Goal: Check status: Check status

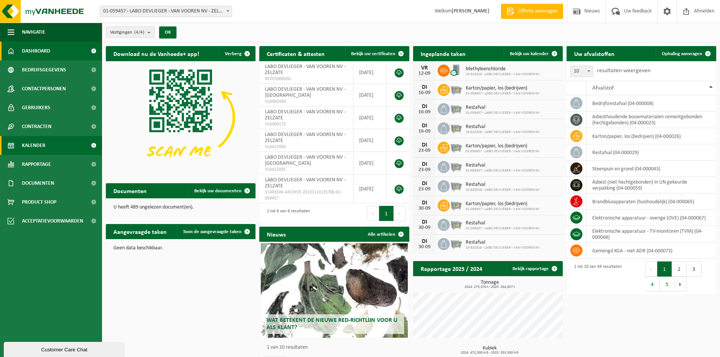
click at [38, 152] on span "Kalender" at bounding box center [33, 145] width 23 height 19
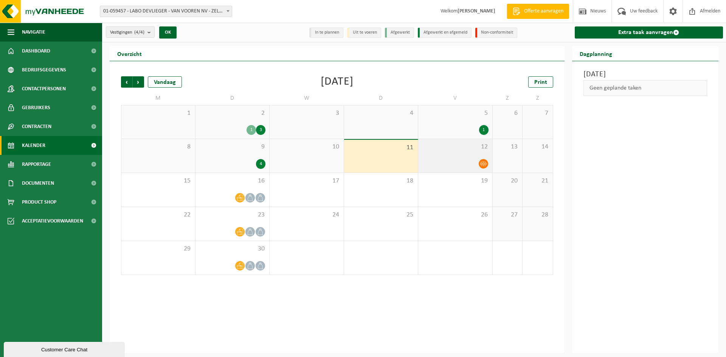
click at [452, 167] on div at bounding box center [455, 164] width 67 height 10
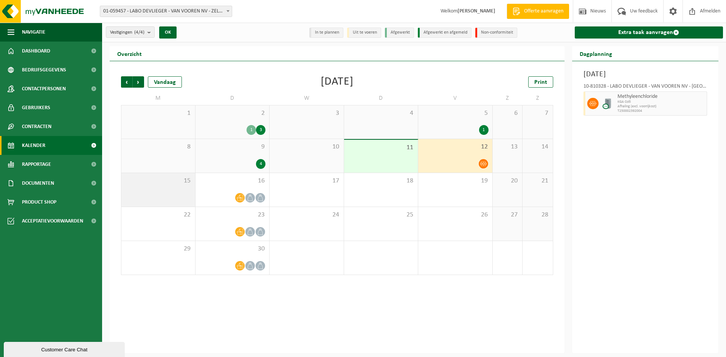
click at [182, 192] on div "15" at bounding box center [158, 190] width 74 height 34
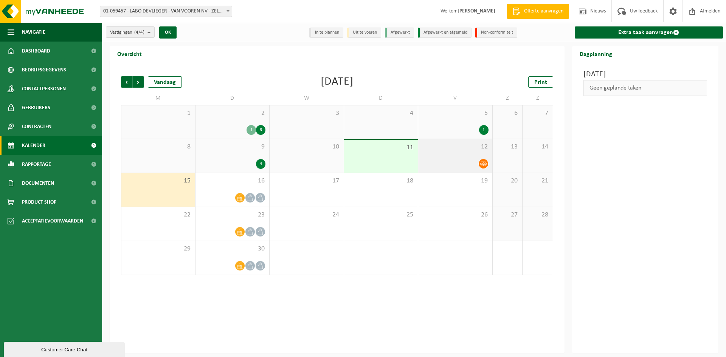
click at [455, 160] on div at bounding box center [455, 164] width 67 height 10
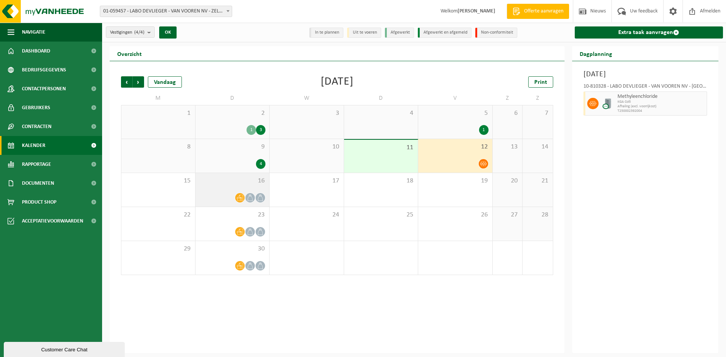
click at [217, 189] on div "16" at bounding box center [233, 190] width 74 height 34
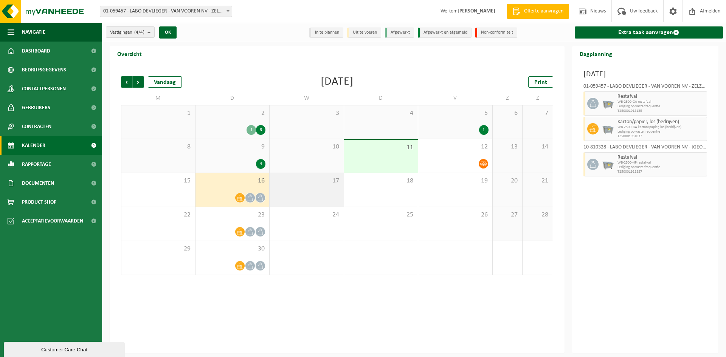
click at [321, 192] on div "17" at bounding box center [307, 190] width 74 height 34
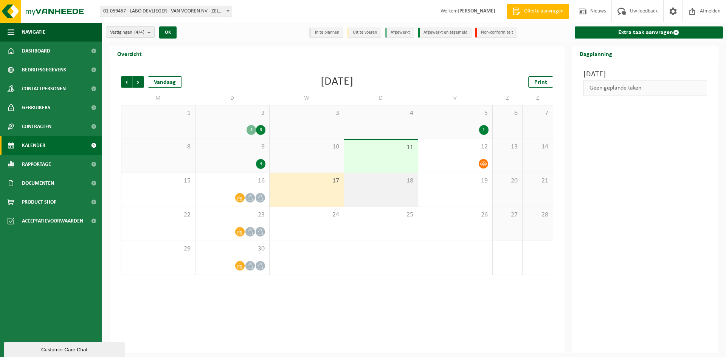
click at [369, 190] on div "18" at bounding box center [381, 190] width 74 height 34
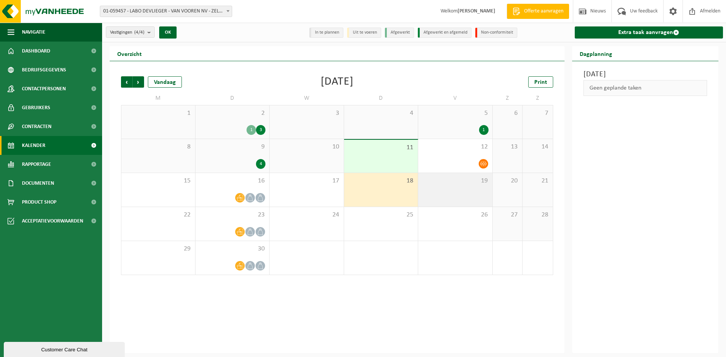
click at [444, 189] on div "19" at bounding box center [455, 190] width 74 height 34
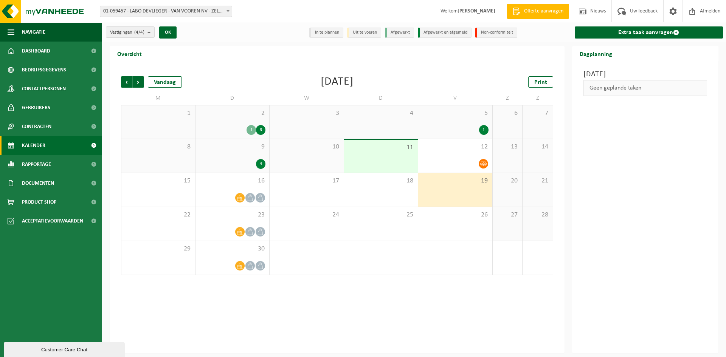
click at [218, 156] on div "9 4" at bounding box center [233, 156] width 74 height 34
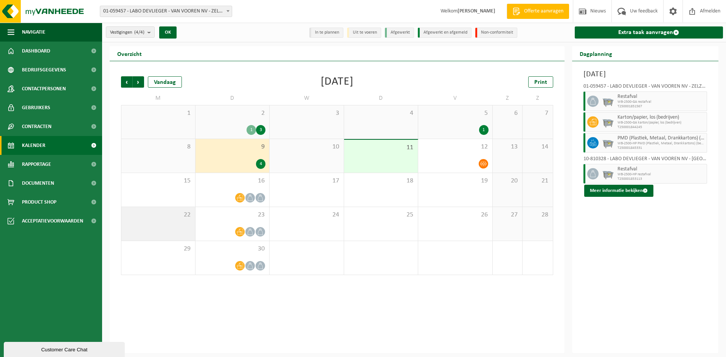
click at [175, 223] on div "22" at bounding box center [158, 224] width 74 height 34
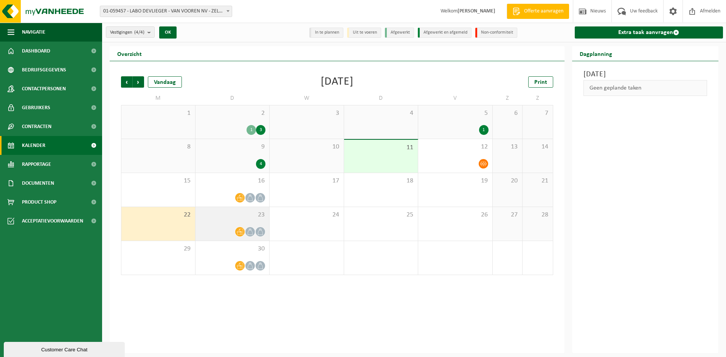
click at [236, 224] on div "23" at bounding box center [233, 224] width 74 height 34
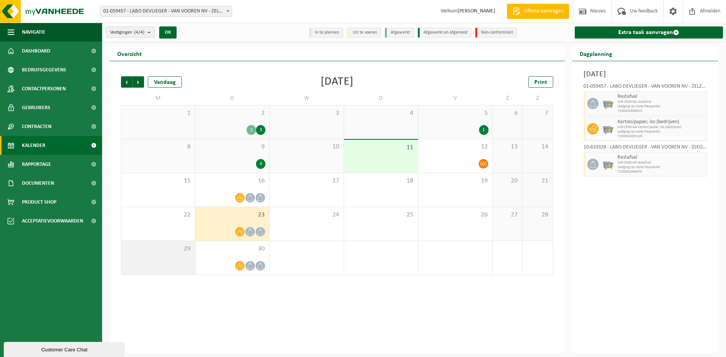
click at [168, 261] on div "29" at bounding box center [158, 258] width 74 height 34
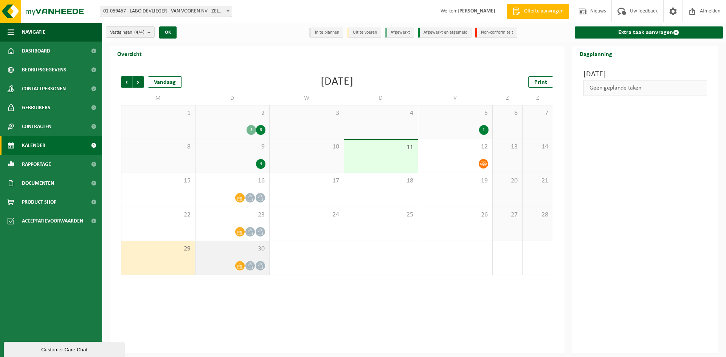
click at [232, 265] on div at bounding box center [232, 266] width 67 height 10
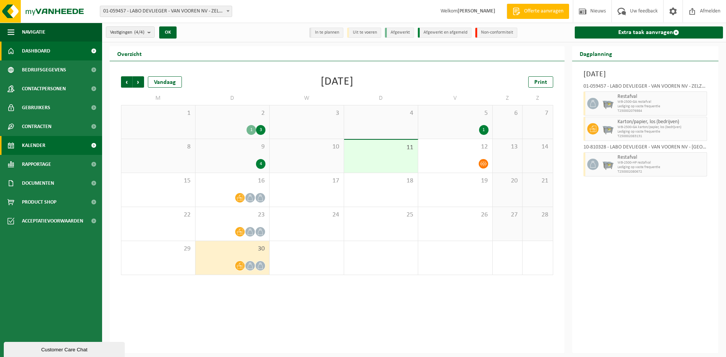
click at [35, 52] on span "Dashboard" at bounding box center [36, 51] width 28 height 19
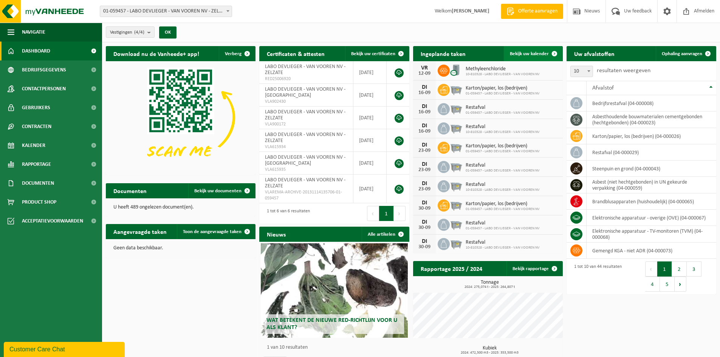
click at [544, 55] on span "Bekijk uw kalender" at bounding box center [529, 53] width 39 height 5
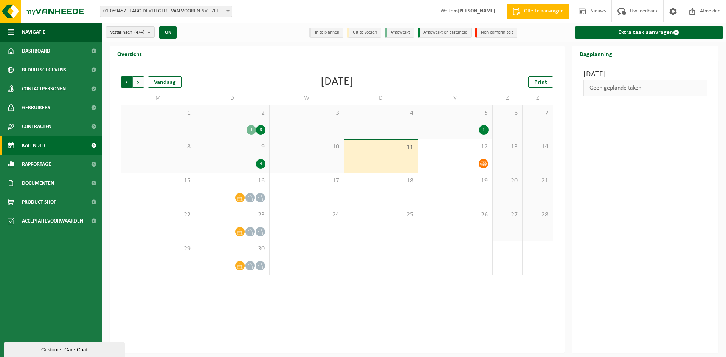
click at [140, 84] on span "Volgende" at bounding box center [138, 81] width 11 height 11
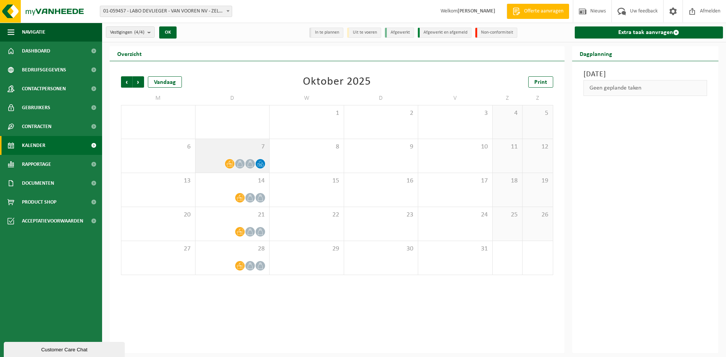
click at [260, 165] on icon at bounding box center [260, 164] width 6 height 6
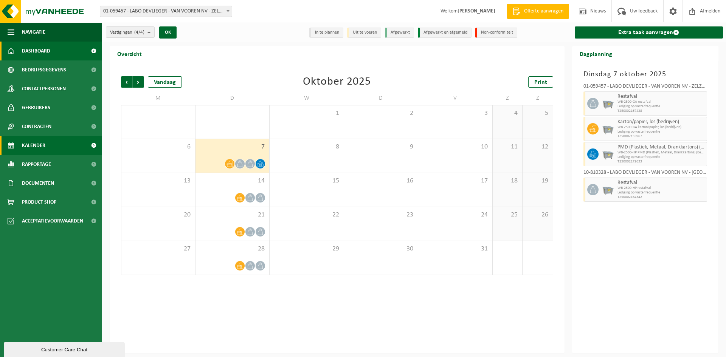
click at [59, 53] on link "Dashboard" at bounding box center [51, 51] width 102 height 19
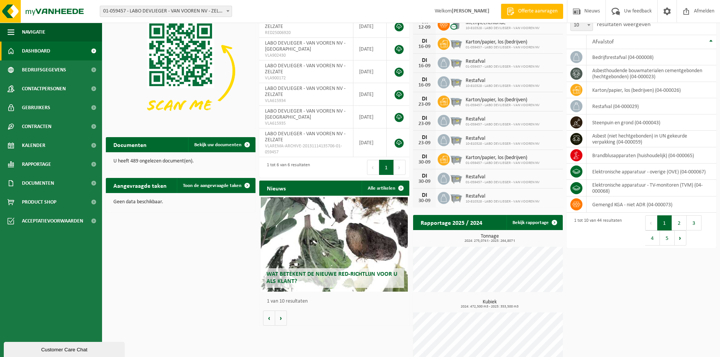
scroll to position [54, 0]
